Goal: Obtain resource: Obtain resource

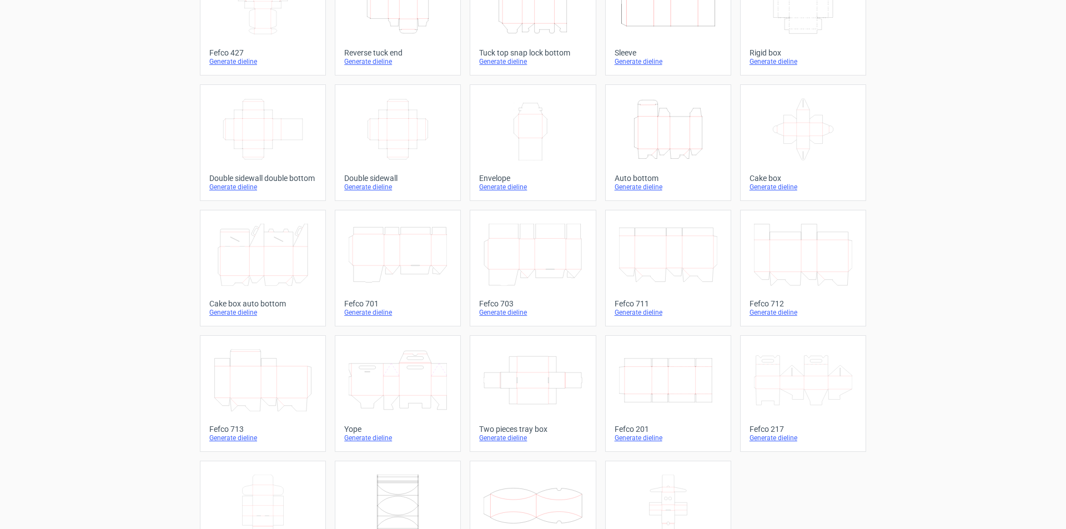
scroll to position [165, 0]
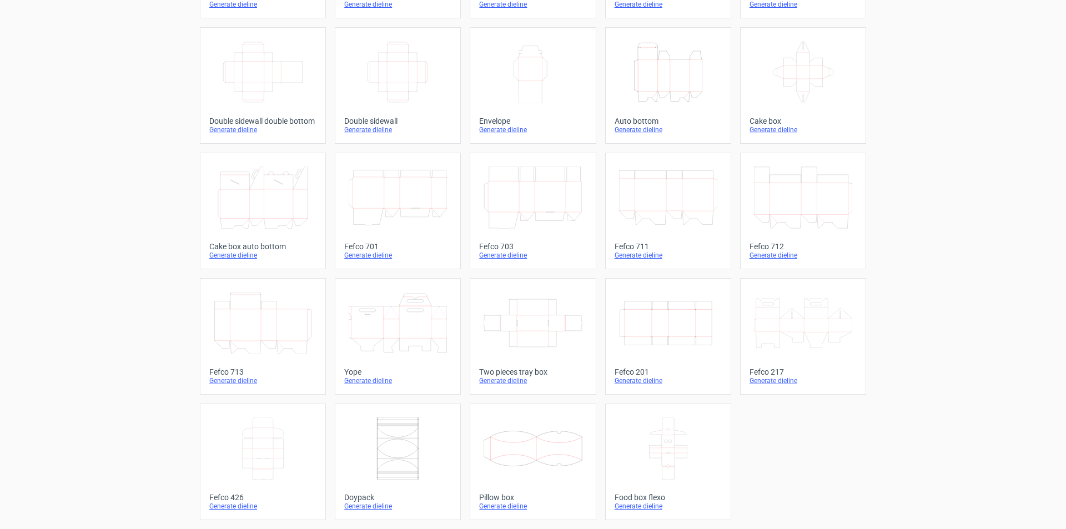
click at [421, 325] on icon at bounding box center [398, 323] width 98 height 62
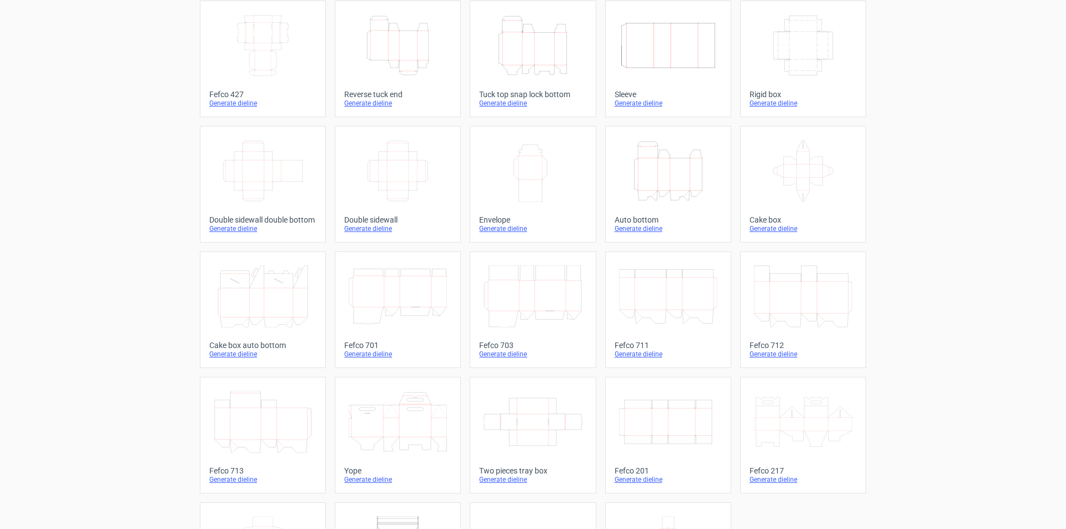
scroll to position [165, 0]
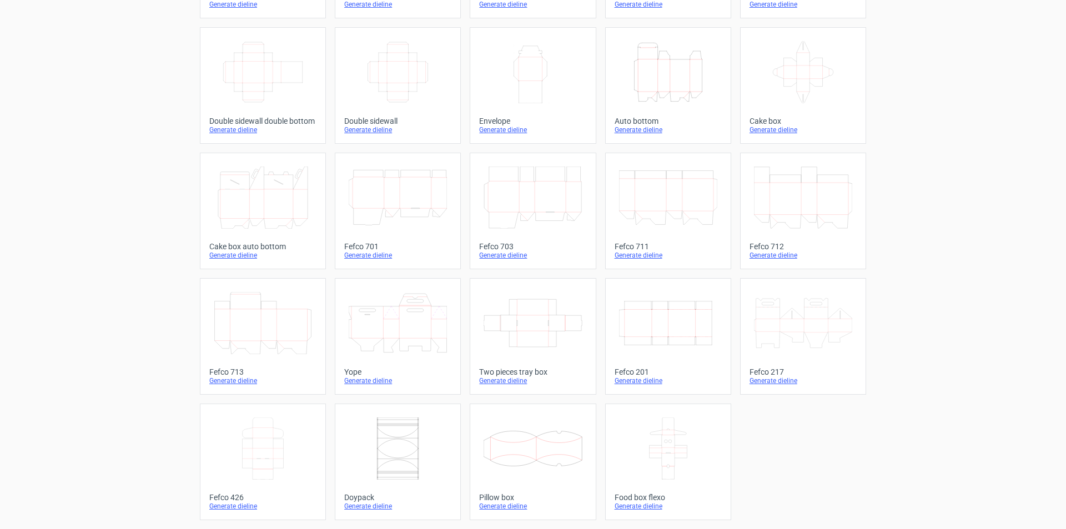
click at [795, 319] on icon at bounding box center [803, 323] width 98 height 62
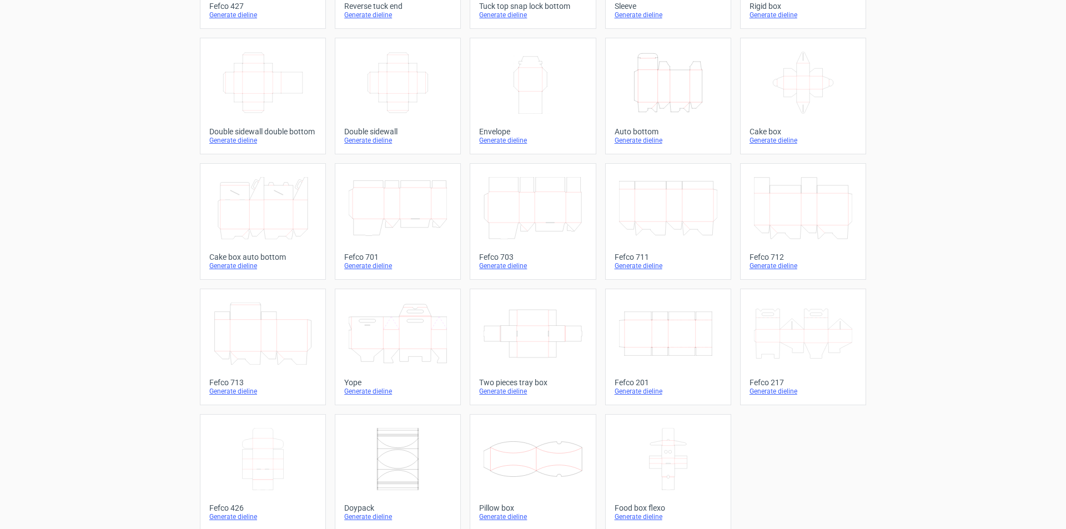
scroll to position [165, 0]
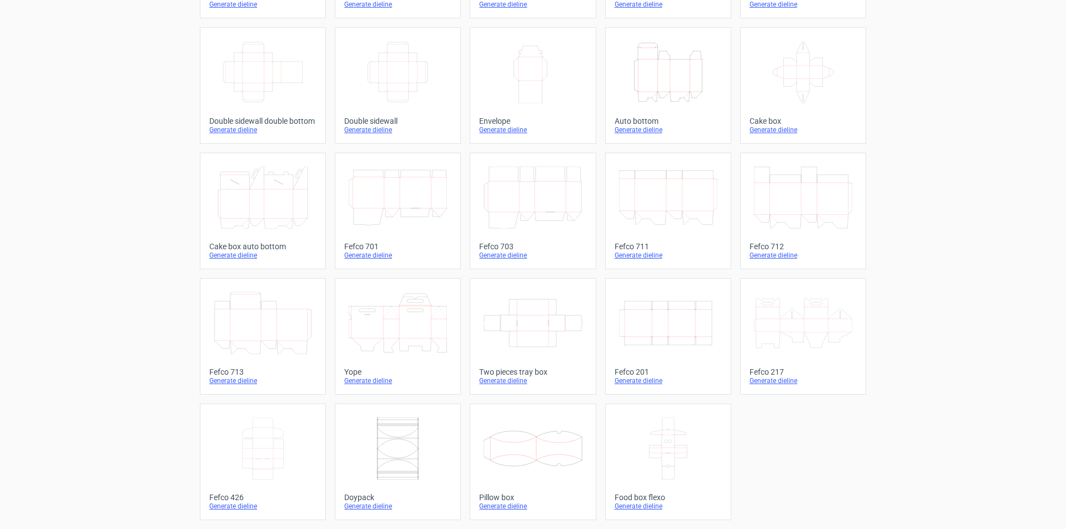
click at [360, 380] on div "Generate dieline" at bounding box center [397, 381] width 107 height 9
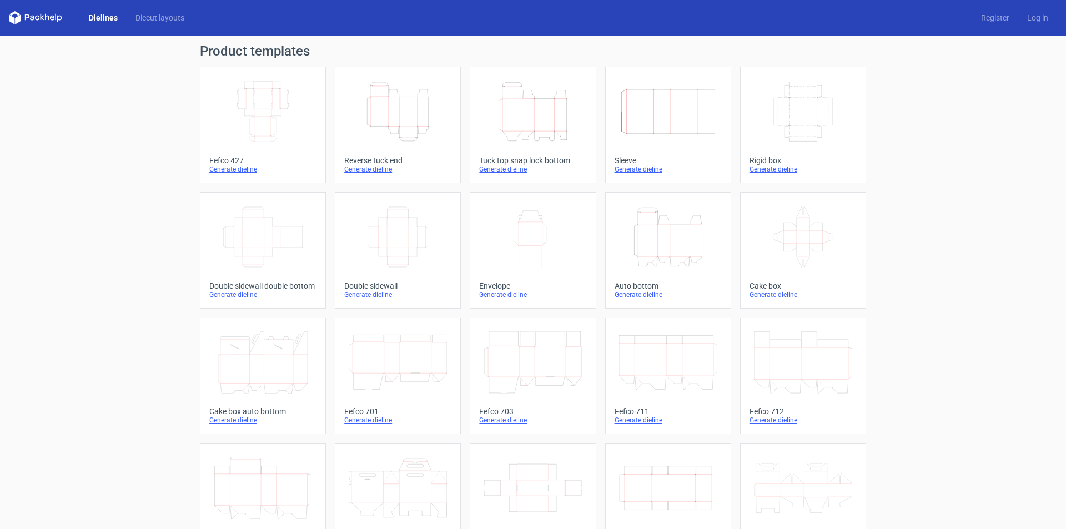
scroll to position [165, 0]
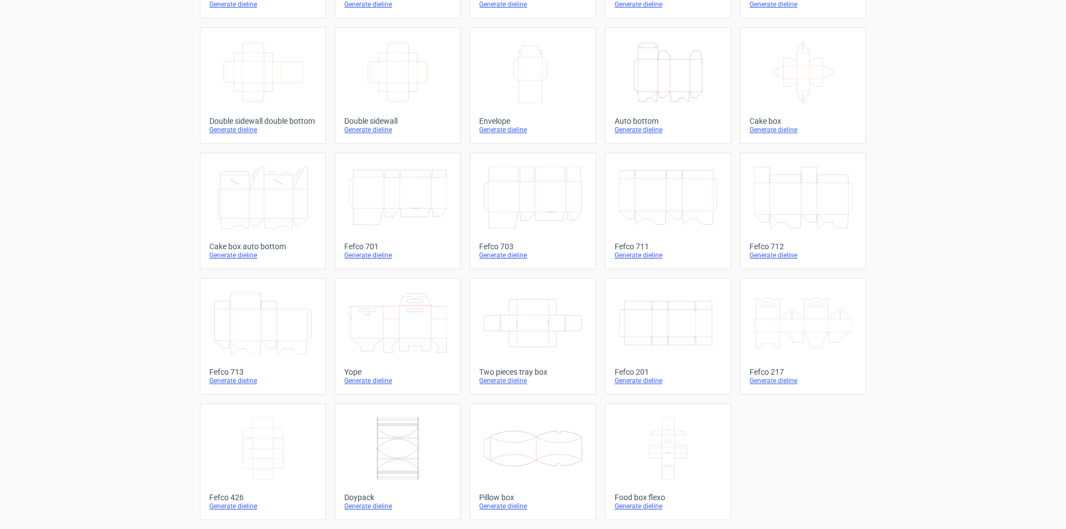
click at [403, 337] on icon at bounding box center [398, 323] width 98 height 62
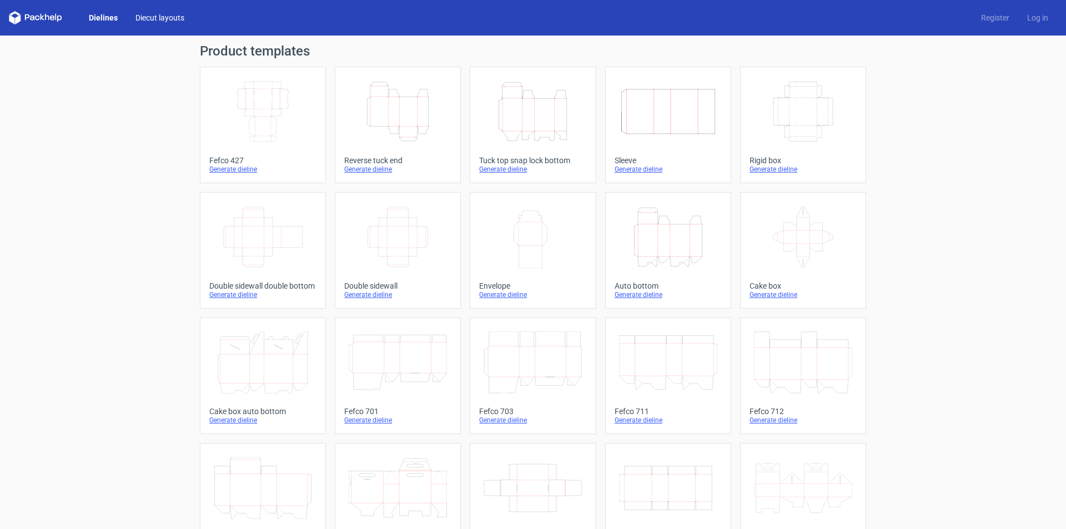
click at [161, 16] on link "Diecut layouts" at bounding box center [160, 17] width 67 height 11
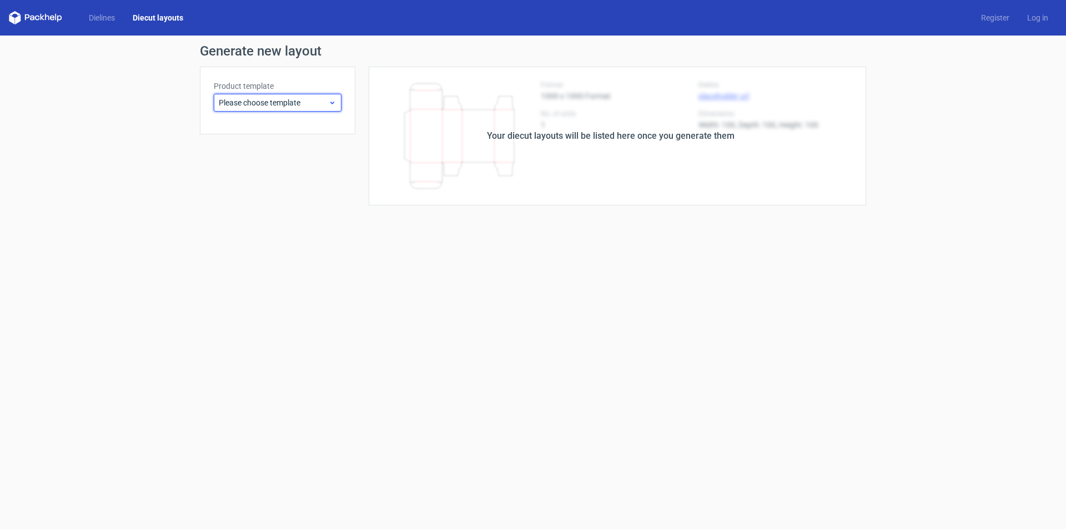
click at [285, 103] on span "Please choose template" at bounding box center [273, 102] width 109 height 11
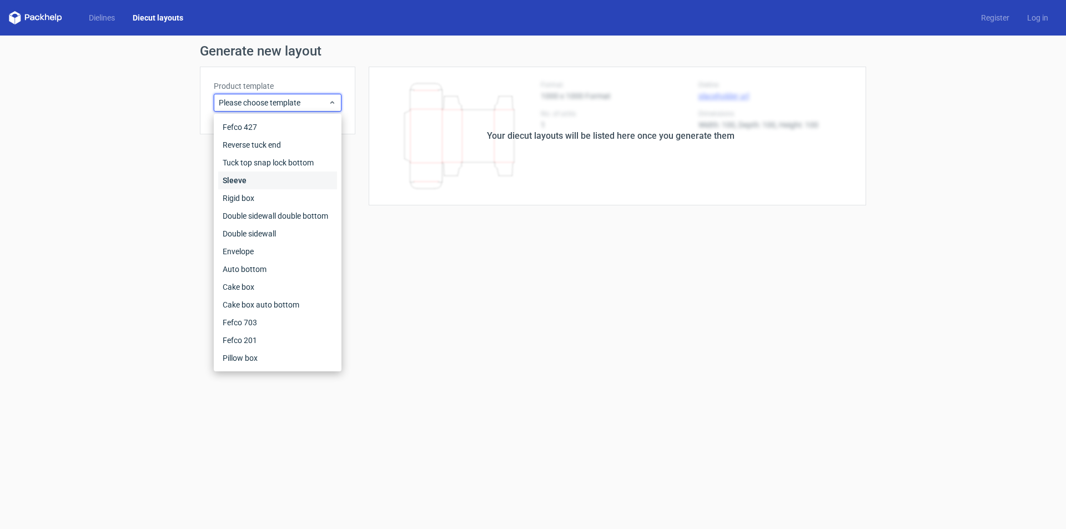
click at [250, 180] on div "Sleeve" at bounding box center [277, 181] width 119 height 18
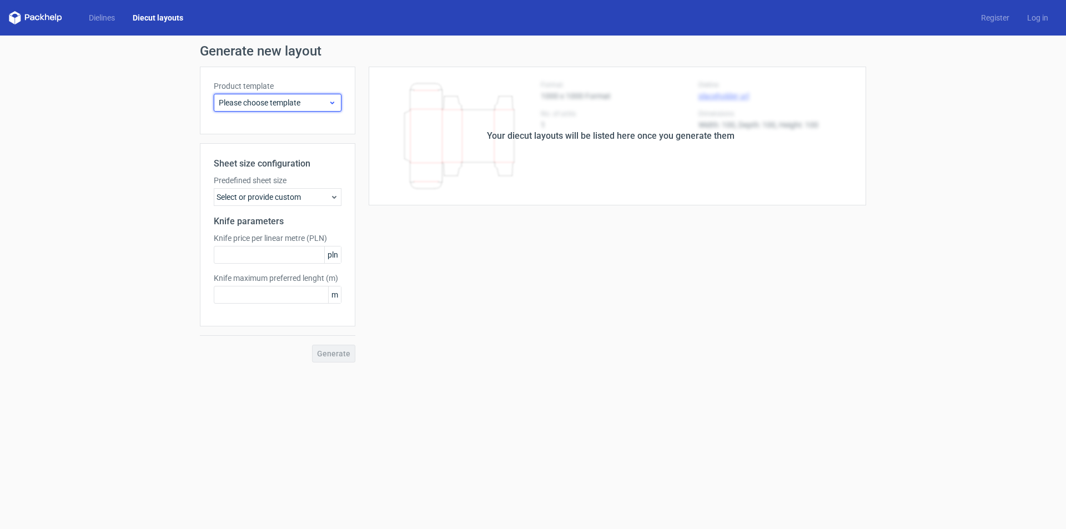
click at [325, 104] on span "Please choose template" at bounding box center [273, 102] width 109 height 11
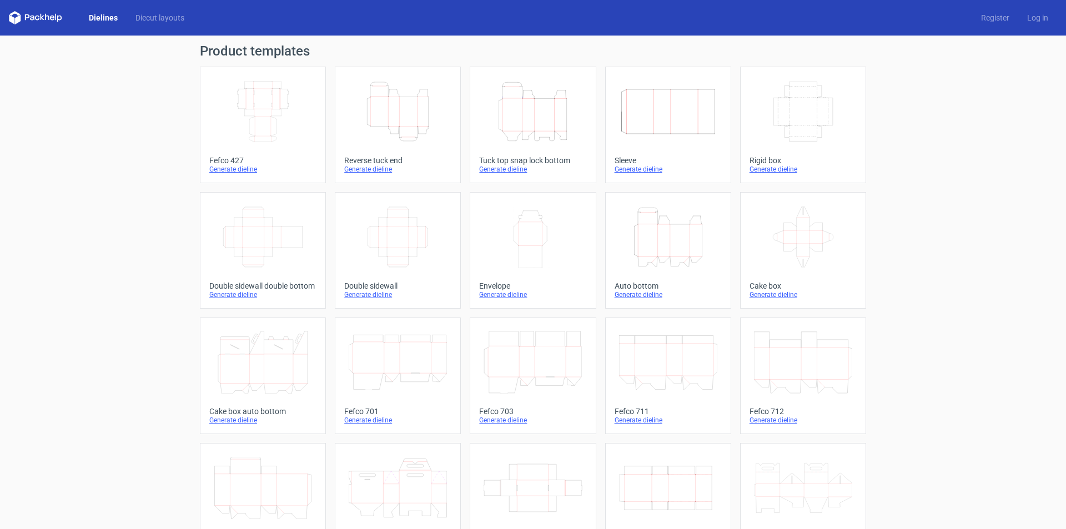
click at [528, 109] on icon "Height Depth Width" at bounding box center [533, 112] width 98 height 62
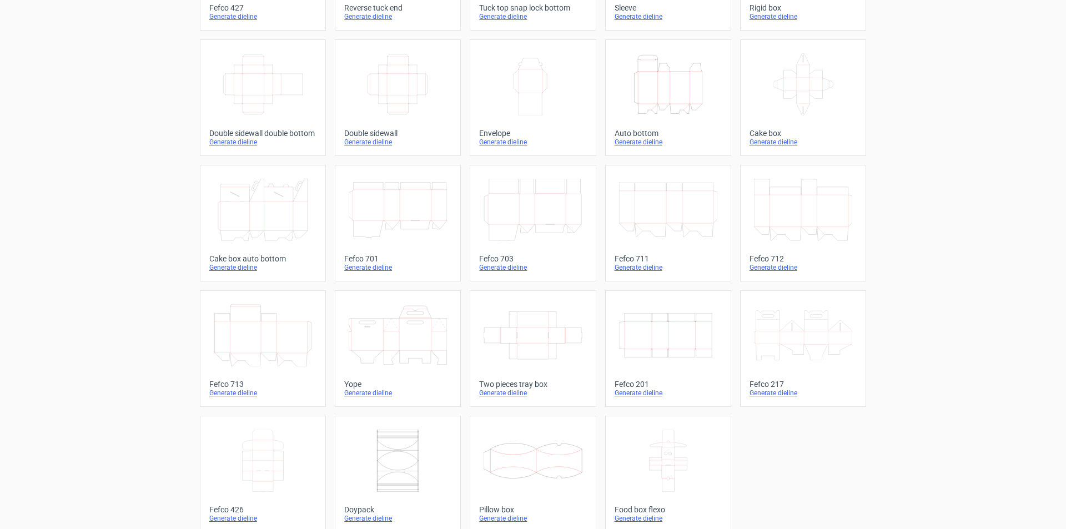
scroll to position [165, 0]
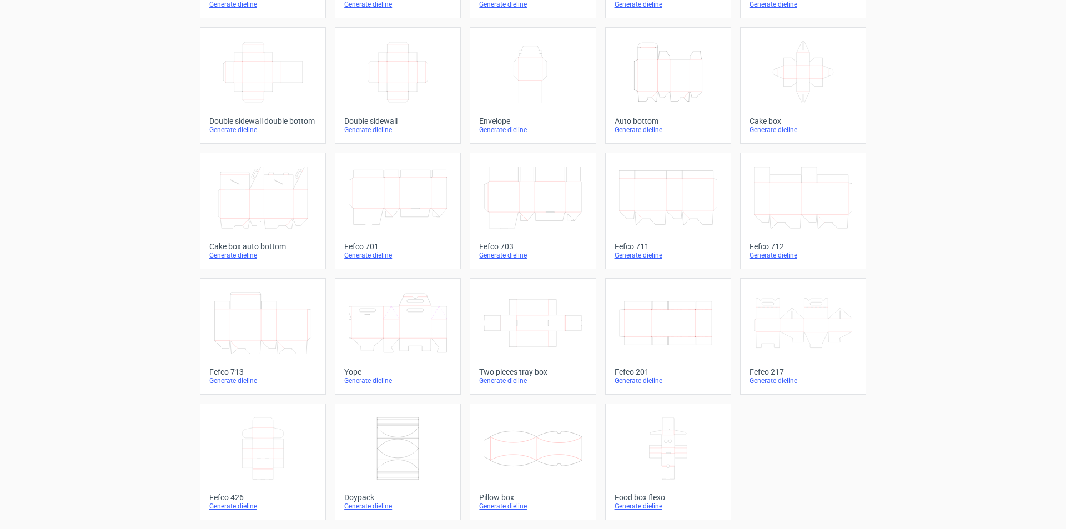
click at [393, 329] on icon at bounding box center [398, 323] width 98 height 62
